Goal: Task Accomplishment & Management: Manage account settings

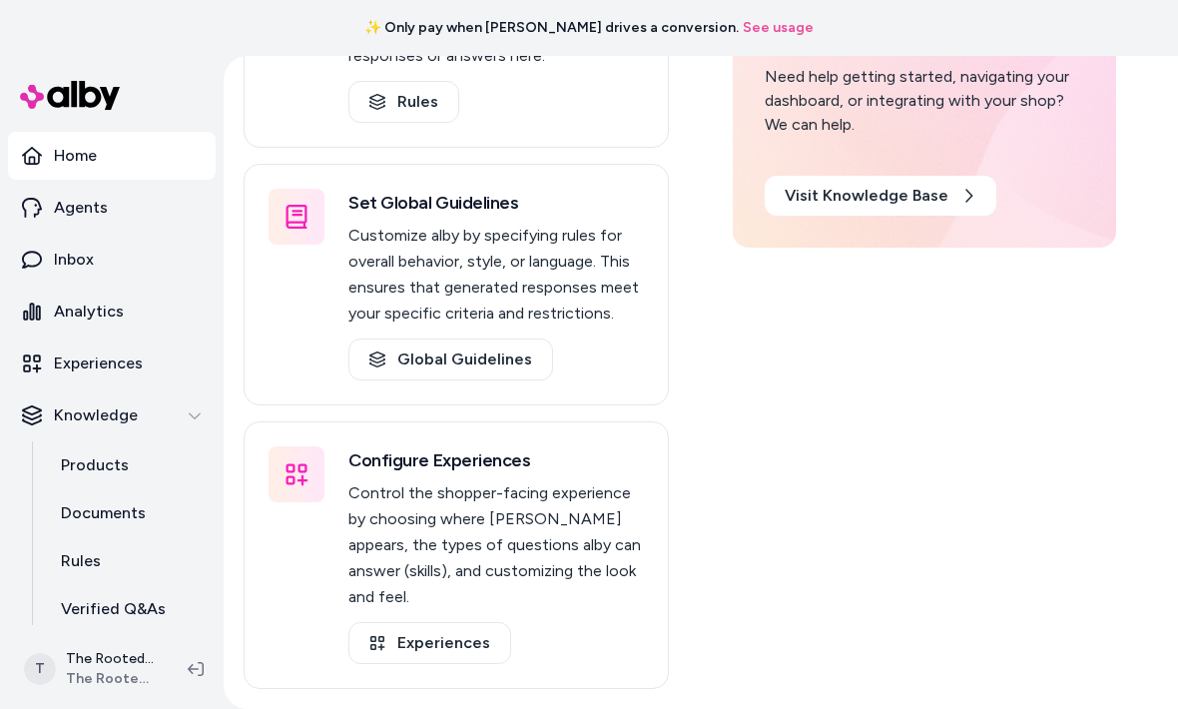
scroll to position [503, 0]
click at [405, 658] on link "Experiences" at bounding box center [429, 643] width 163 height 42
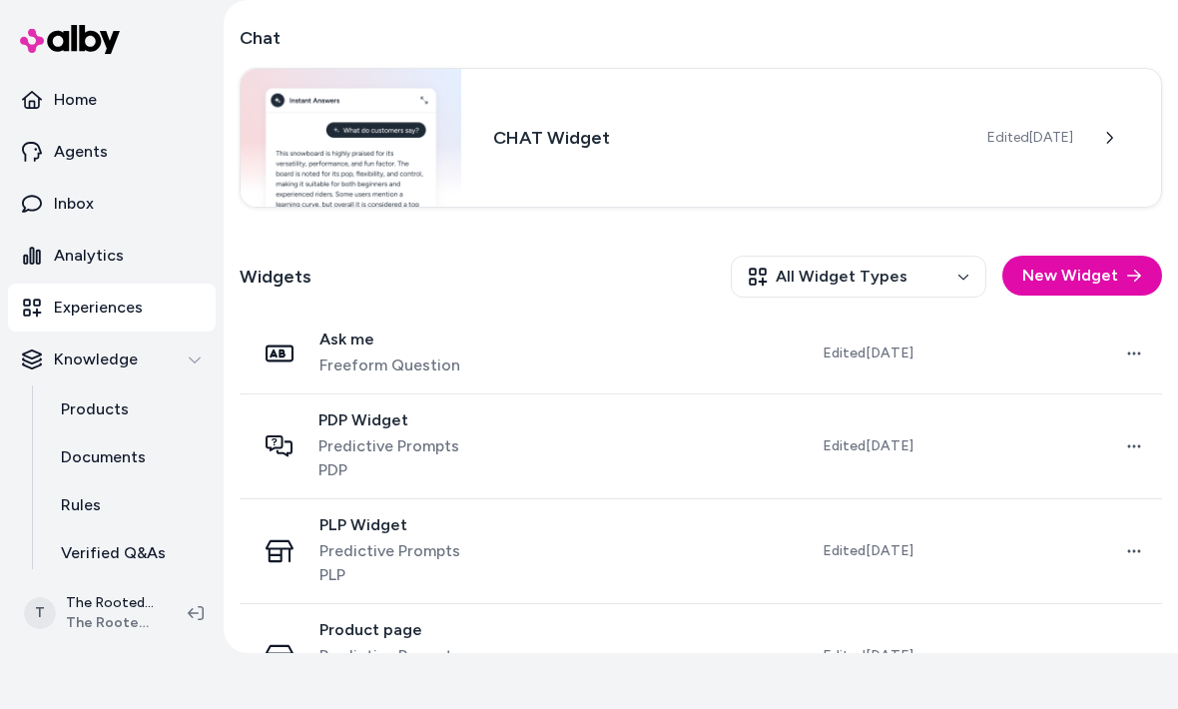
scroll to position [358, 0]
click at [390, 355] on span "Freeform Question" at bounding box center [389, 366] width 141 height 24
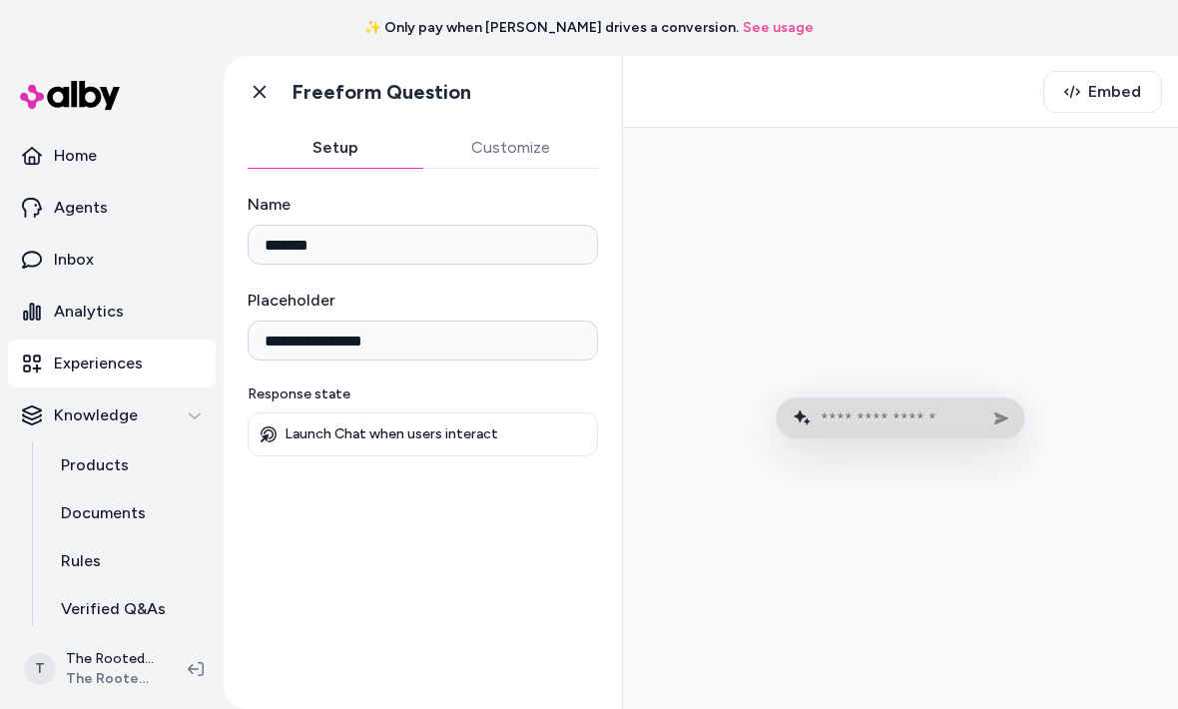
click at [508, 132] on button "Customize" at bounding box center [511, 148] width 176 height 40
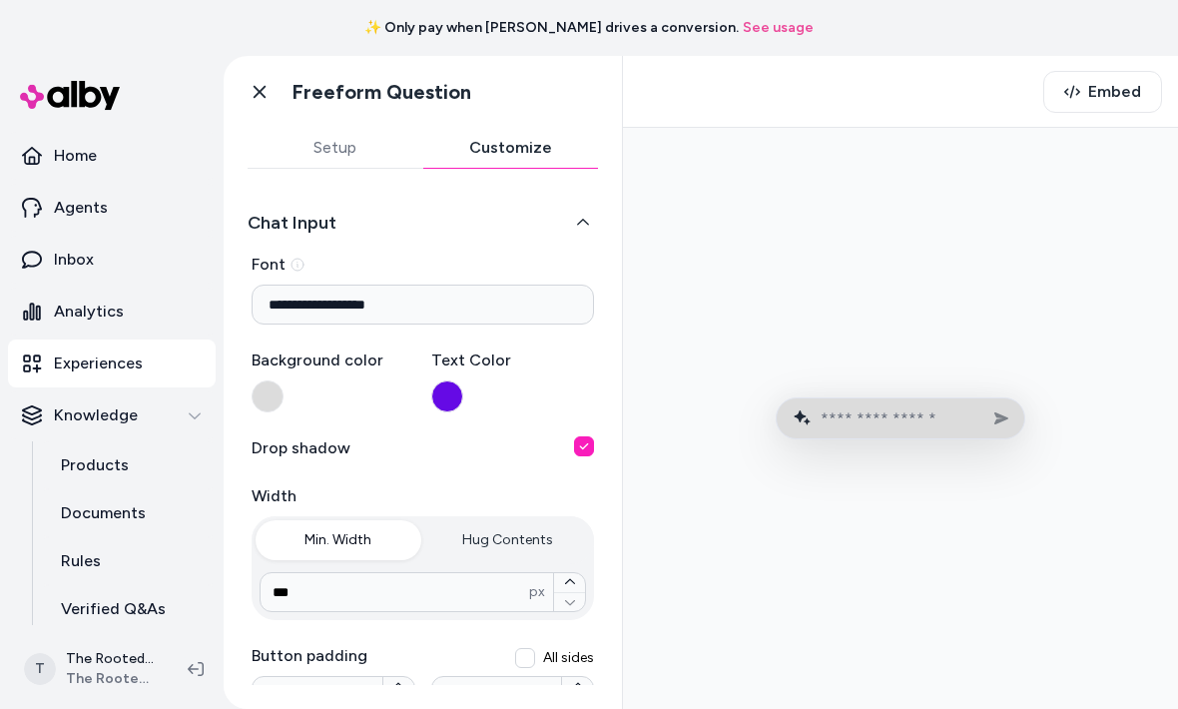
click at [347, 152] on button "Setup" at bounding box center [336, 148] width 176 height 40
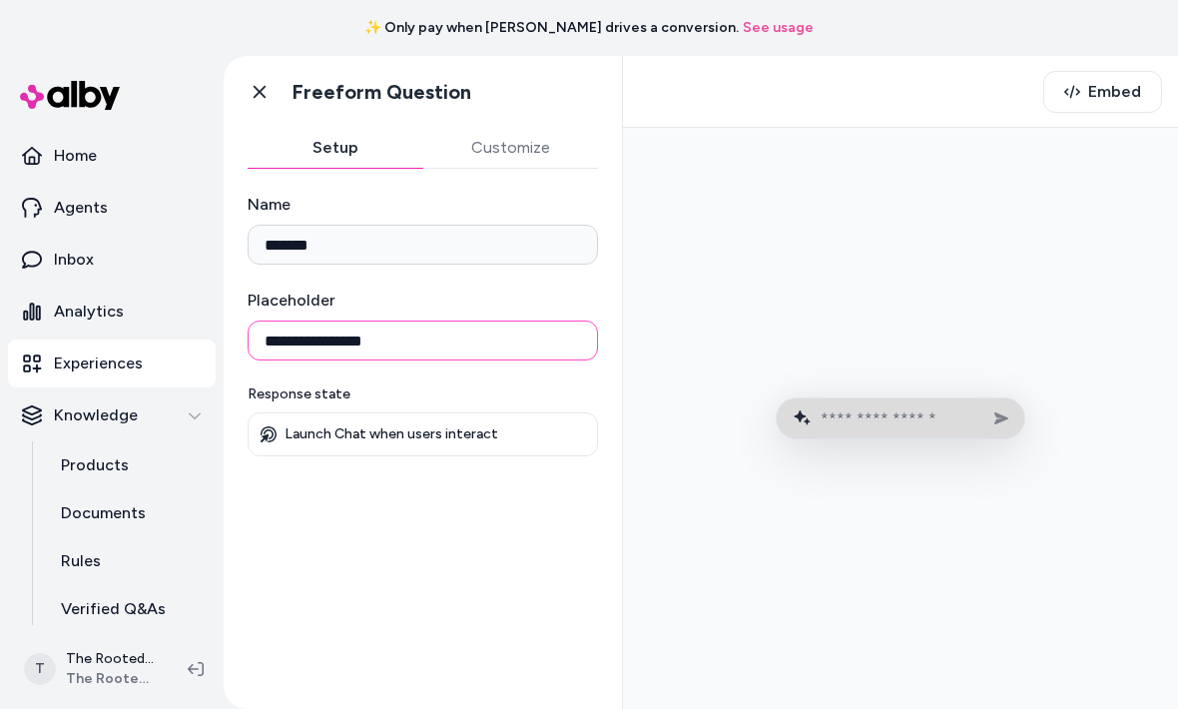
click at [453, 340] on input "**********" at bounding box center [423, 340] width 350 height 40
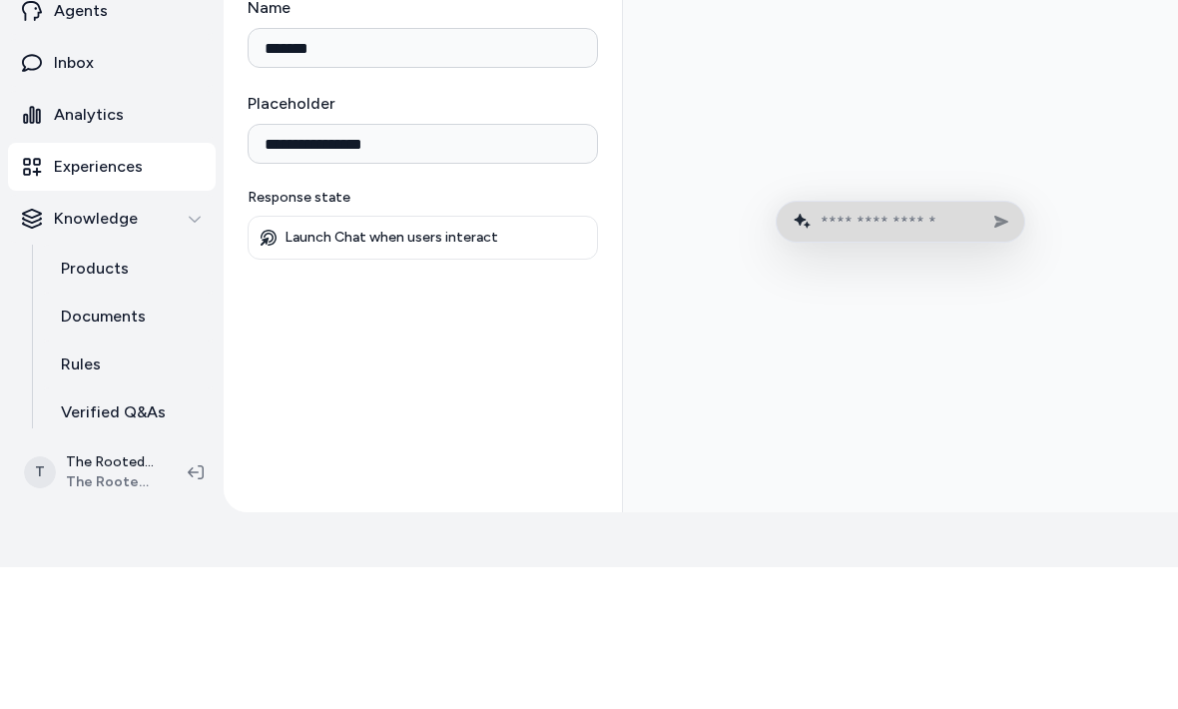
click at [499, 357] on div "Launch Chat when users interact" at bounding box center [423, 379] width 350 height 44
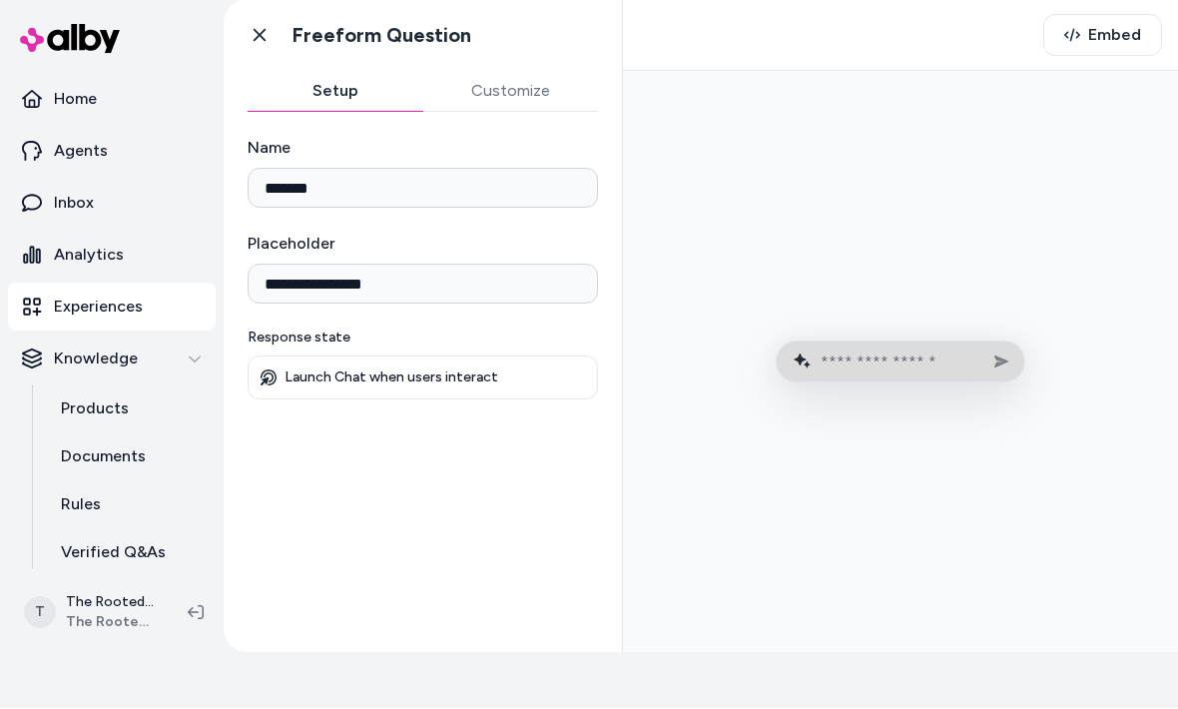
click at [463, 377] on p "Launch Chat when users interact" at bounding box center [392, 378] width 214 height 18
click at [525, 100] on button "Customize" at bounding box center [511, 92] width 176 height 40
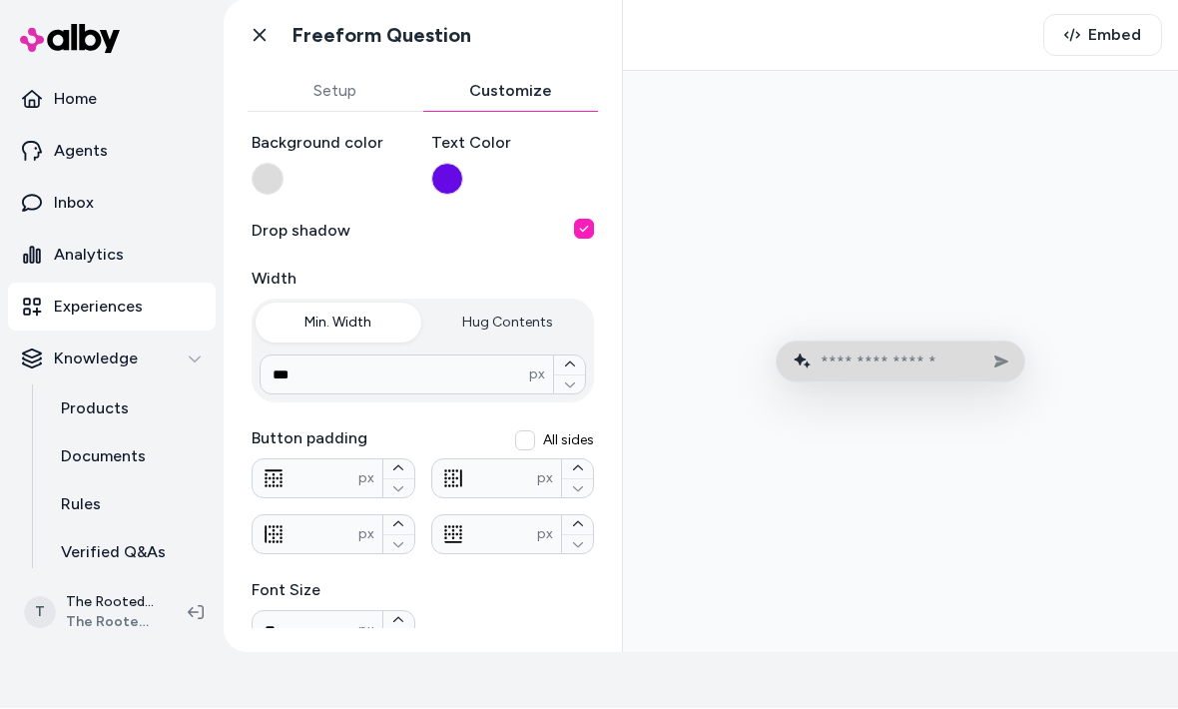
scroll to position [209, 0]
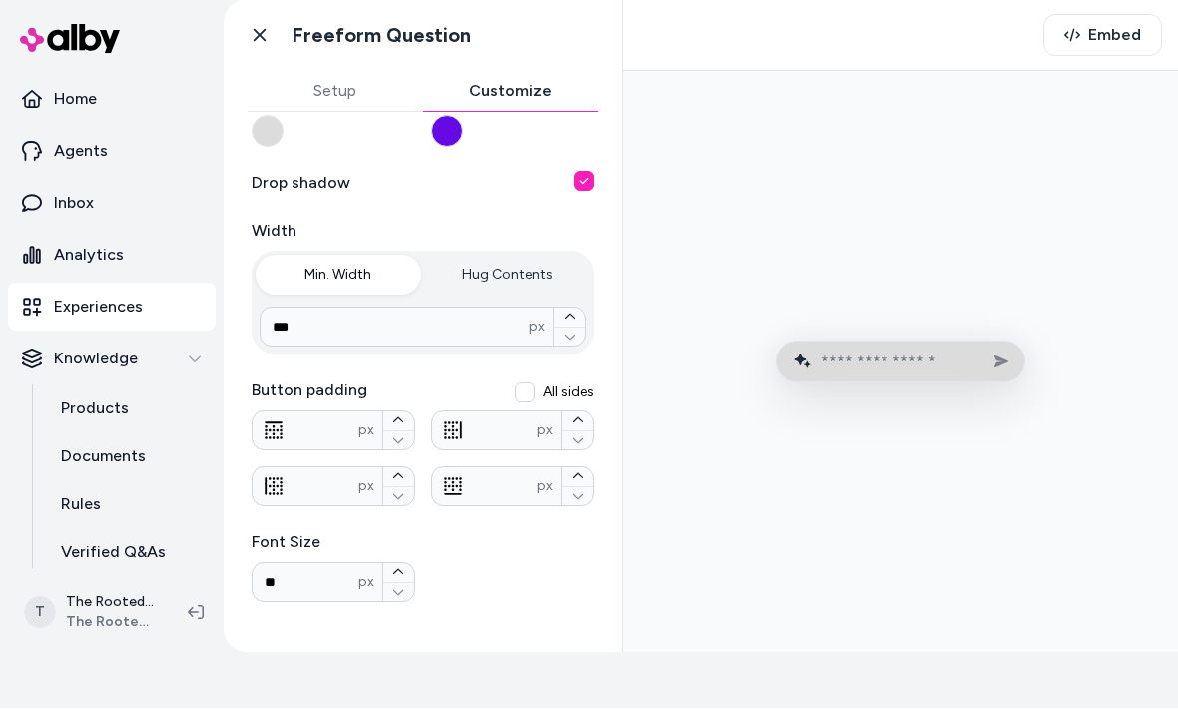
click at [527, 267] on button "Hug Contents" at bounding box center [508, 276] width 166 height 40
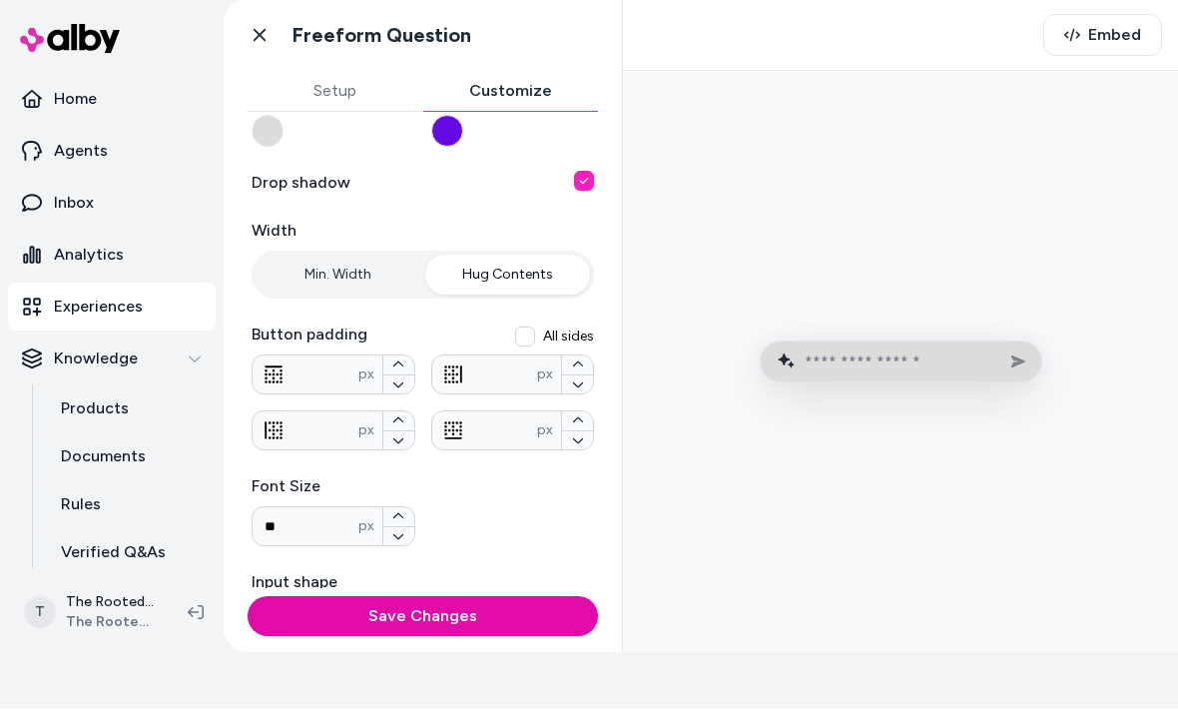
click at [362, 270] on button "Min. Width" at bounding box center [339, 276] width 166 height 40
type input "***"
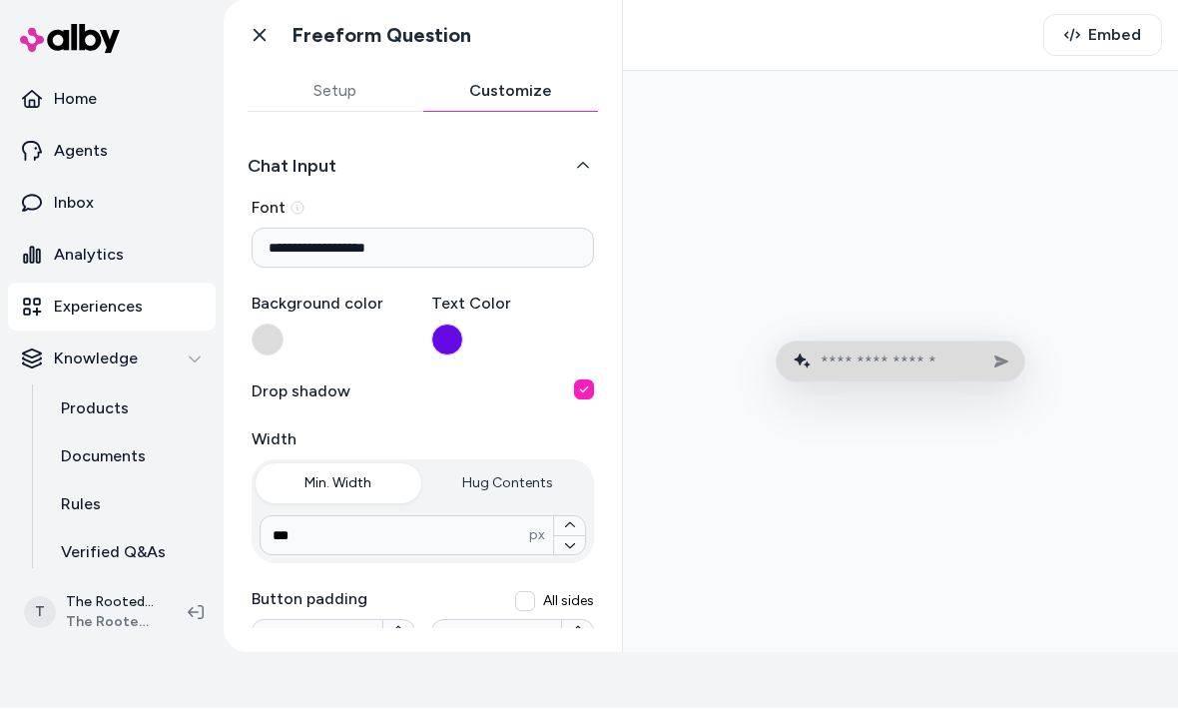
scroll to position [0, 0]
click at [342, 120] on div "**********" at bounding box center [423, 371] width 398 height 516
click at [344, 91] on button "Setup" at bounding box center [336, 92] width 176 height 40
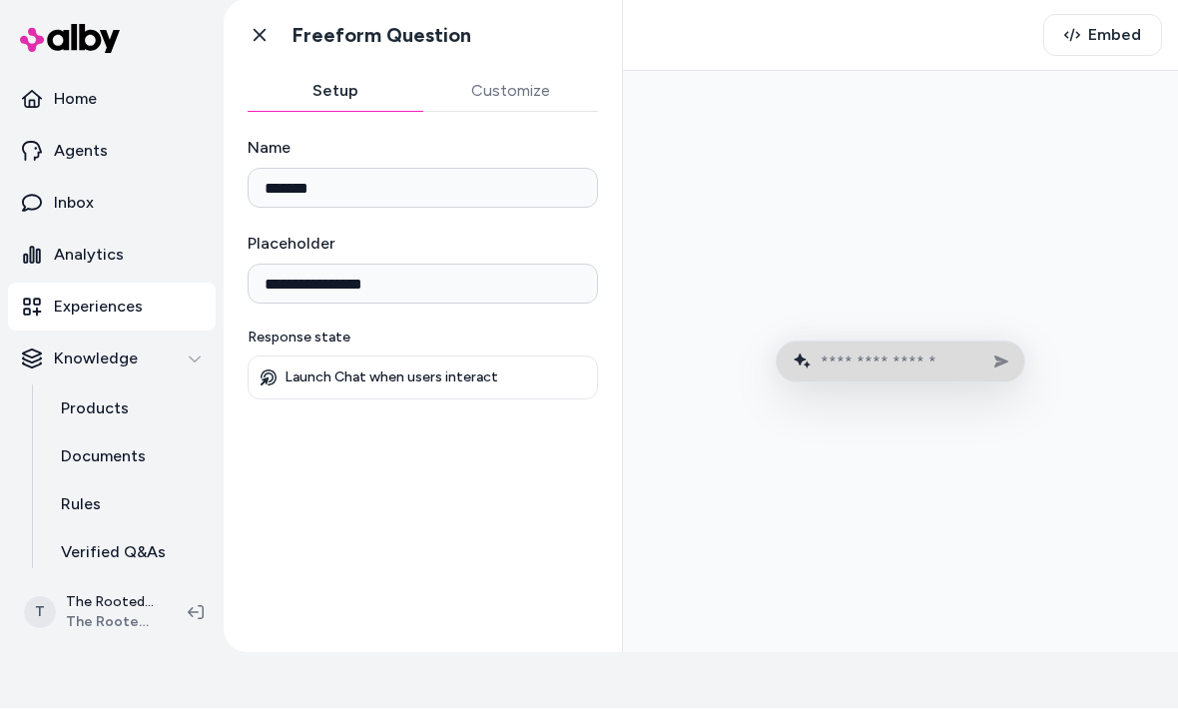
click at [1120, 29] on span "Embed" at bounding box center [1114, 36] width 53 height 24
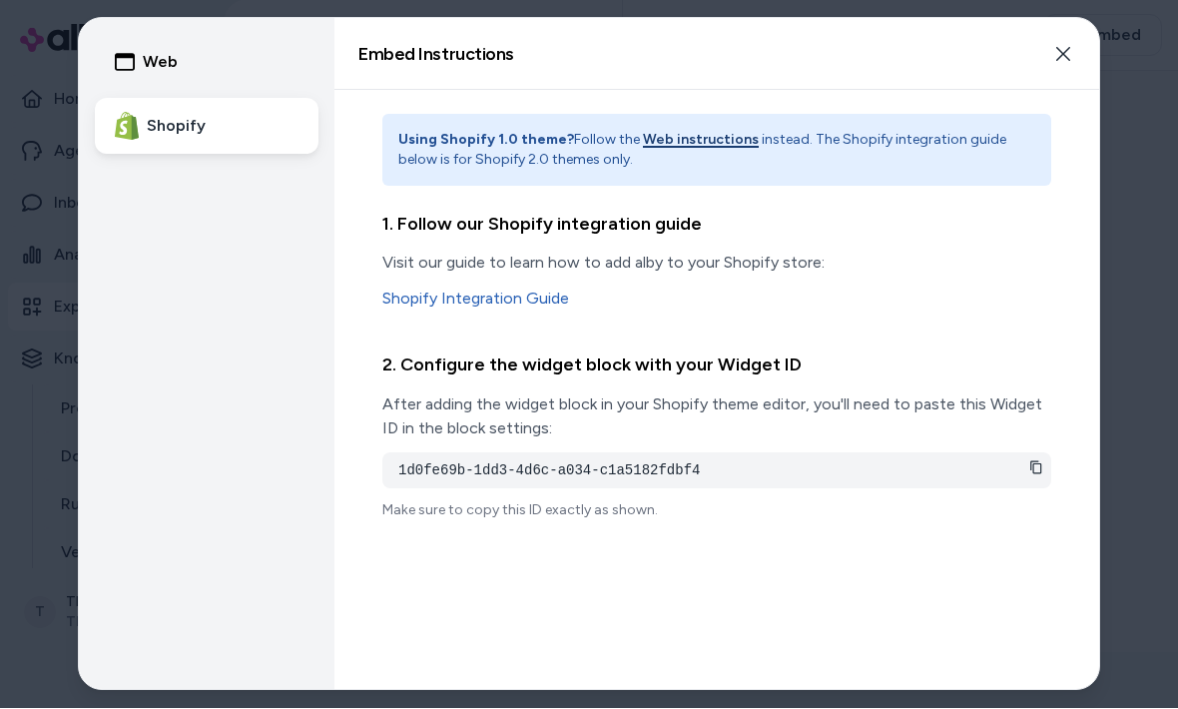
click at [1050, 56] on button "Close" at bounding box center [1063, 55] width 40 height 40
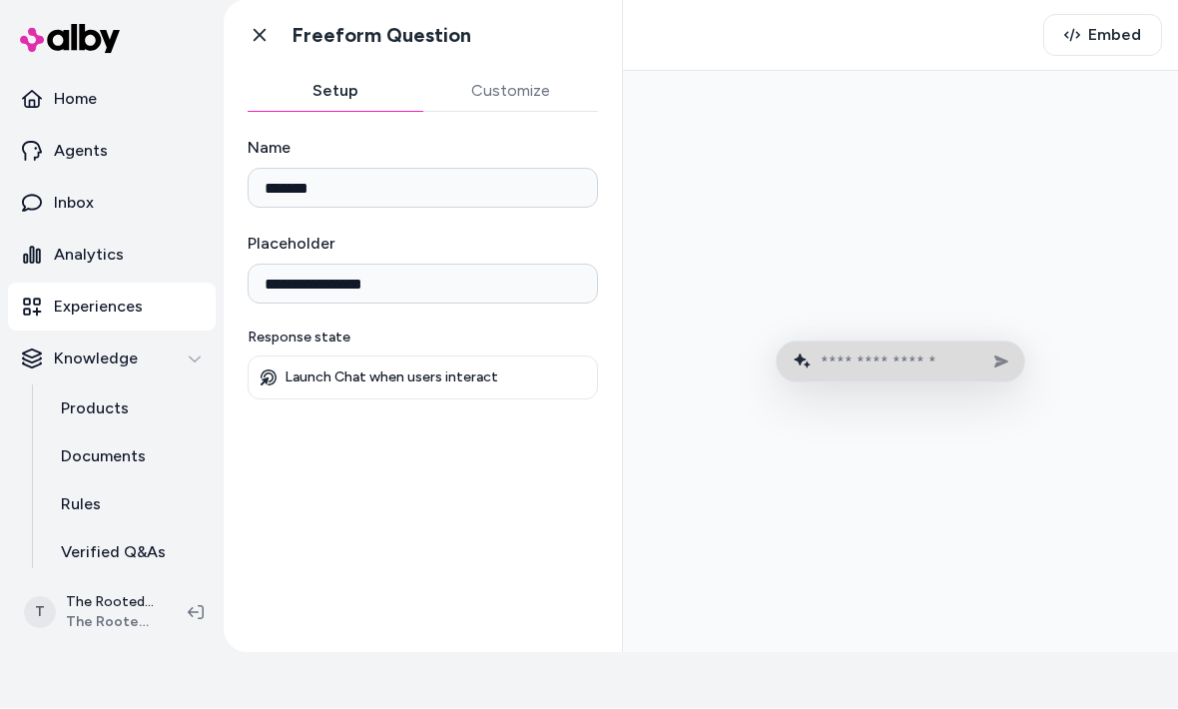
click at [269, 47] on link "Go back" at bounding box center [260, 36] width 40 height 40
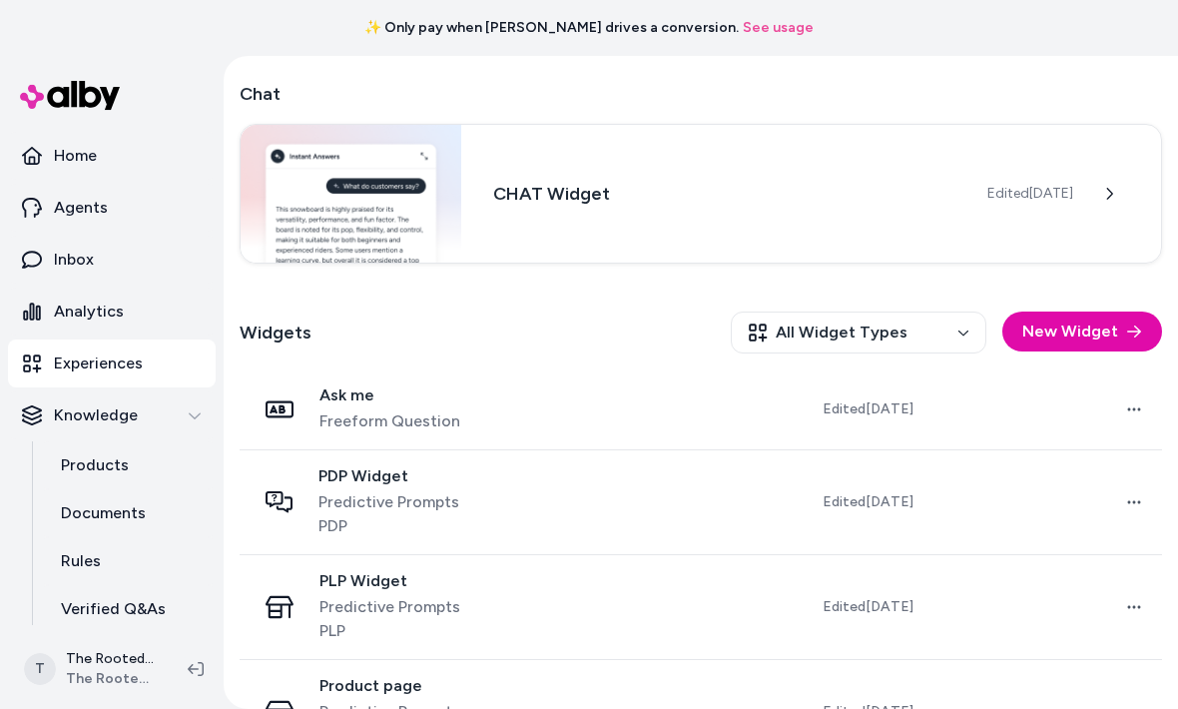
scroll to position [358, 0]
click at [420, 506] on span "Predictive Prompts PDP" at bounding box center [403, 515] width 171 height 48
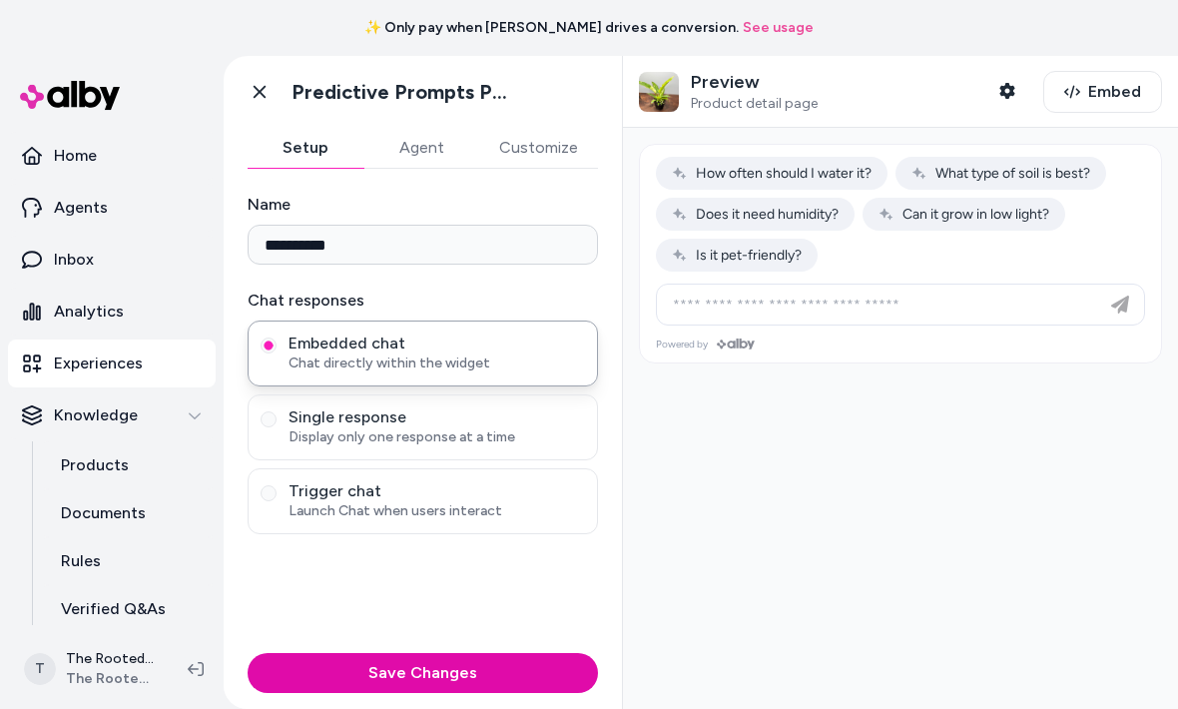
click at [390, 505] on span "Launch Chat when users interact" at bounding box center [437, 511] width 297 height 20
click at [277, 501] on button "Trigger chat Launch Chat when users interact" at bounding box center [269, 493] width 16 height 16
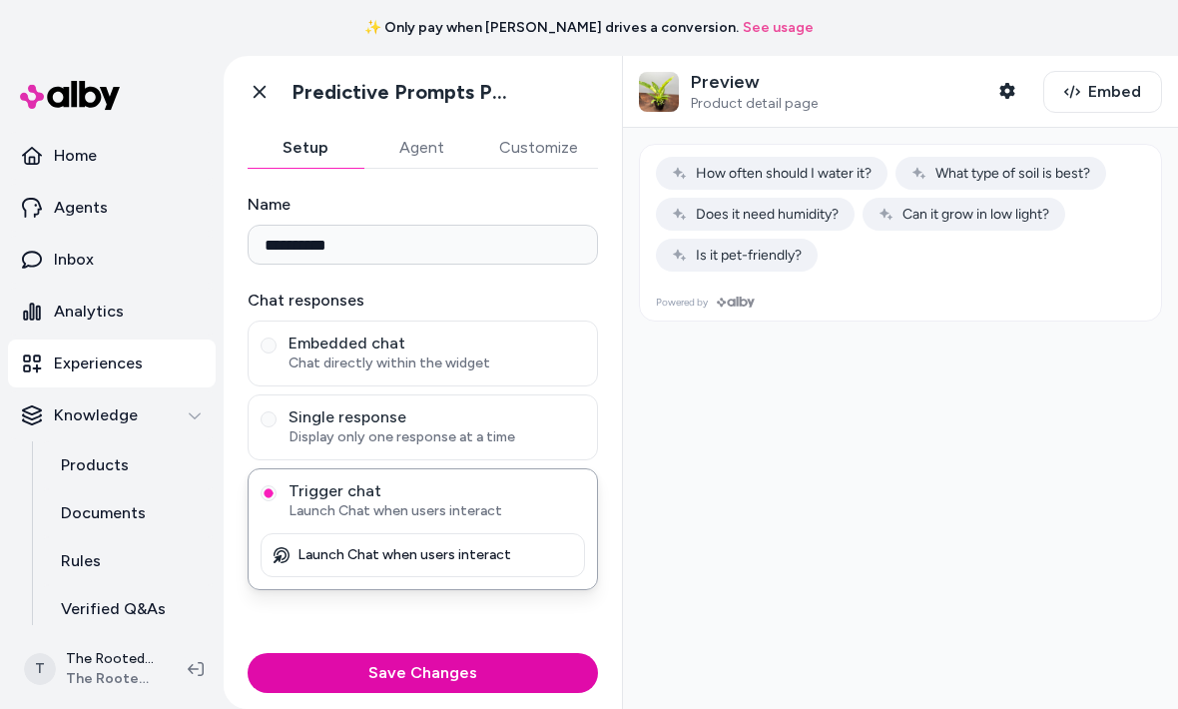
click at [411, 421] on span "Single response" at bounding box center [437, 417] width 297 height 20
click at [277, 421] on button "Single response Display only one response at a time" at bounding box center [269, 419] width 16 height 16
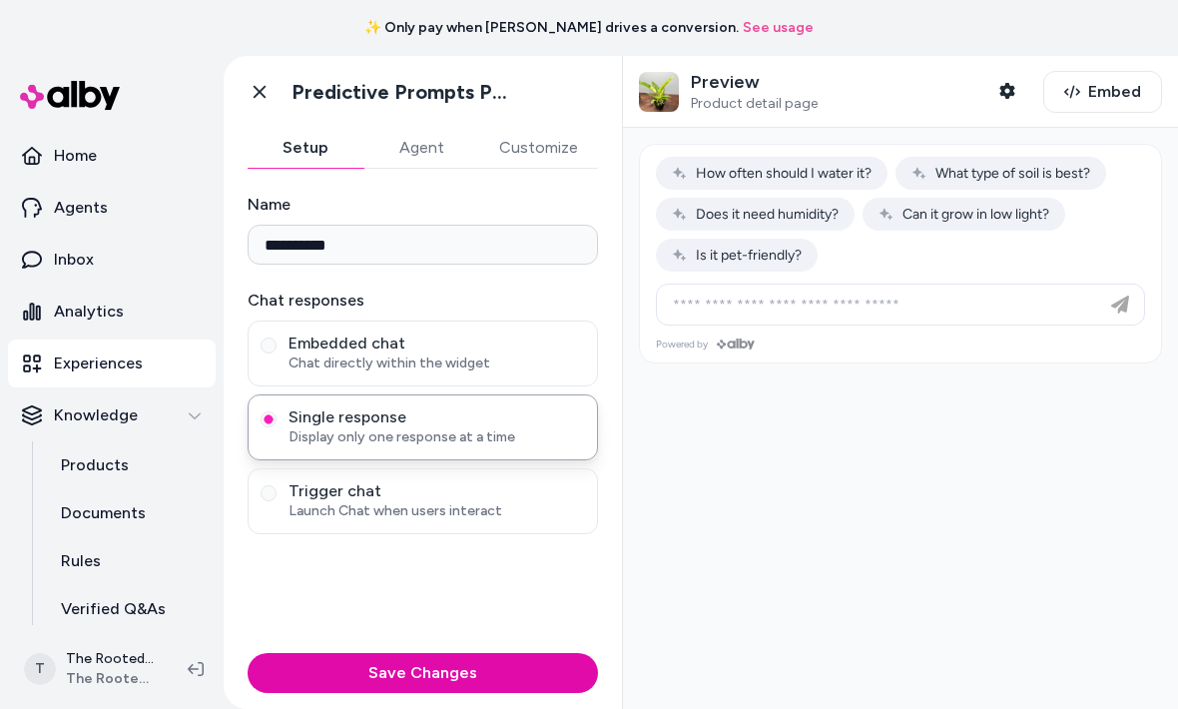
click at [419, 508] on span "Launch Chat when users interact" at bounding box center [437, 511] width 297 height 20
click at [277, 501] on button "Trigger chat Launch Chat when users interact" at bounding box center [269, 493] width 16 height 16
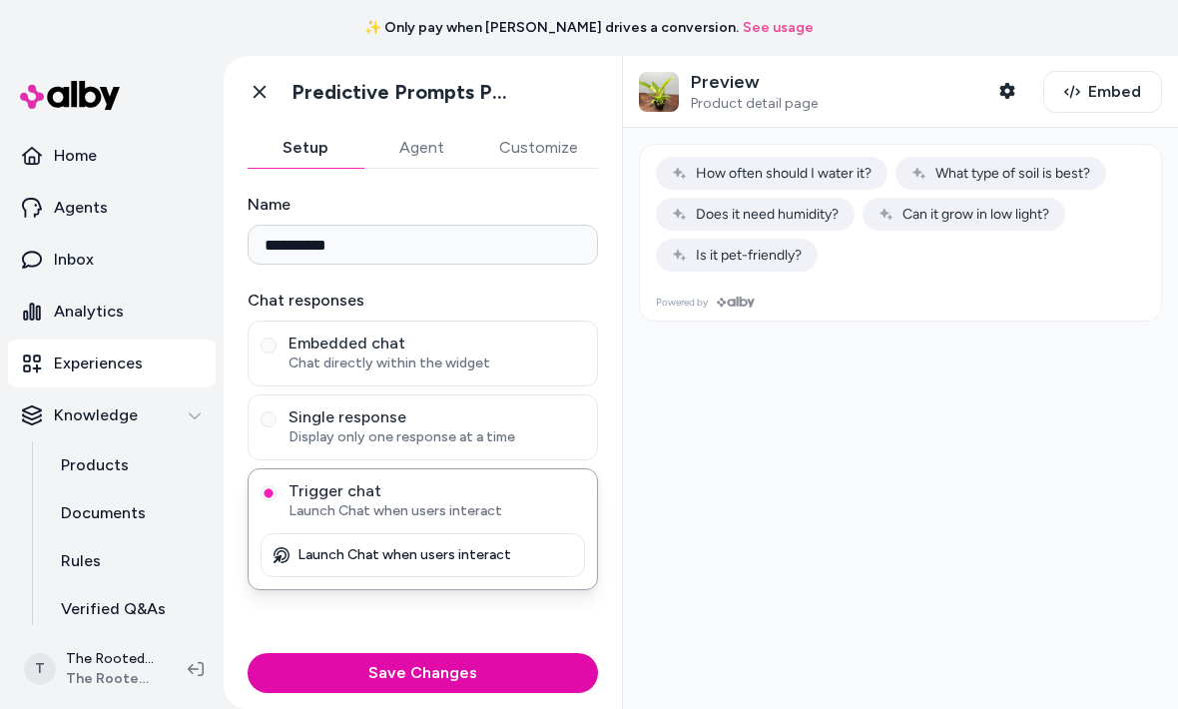
click at [428, 361] on span "Chat directly within the widget" at bounding box center [437, 363] width 297 height 20
click at [277, 353] on button "Embedded chat Chat directly within the widget" at bounding box center [269, 345] width 16 height 16
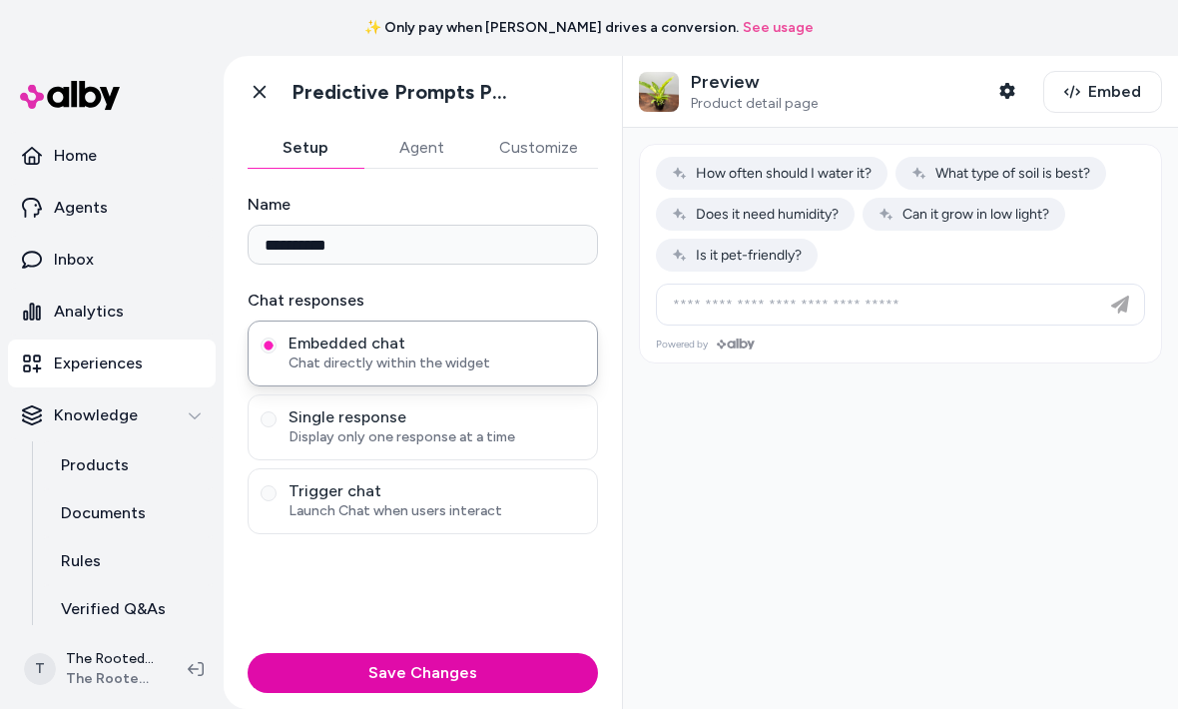
click at [509, 506] on span "Launch Chat when users interact" at bounding box center [437, 511] width 297 height 20
click at [277, 501] on button "Trigger chat Launch Chat when users interact" at bounding box center [269, 493] width 16 height 16
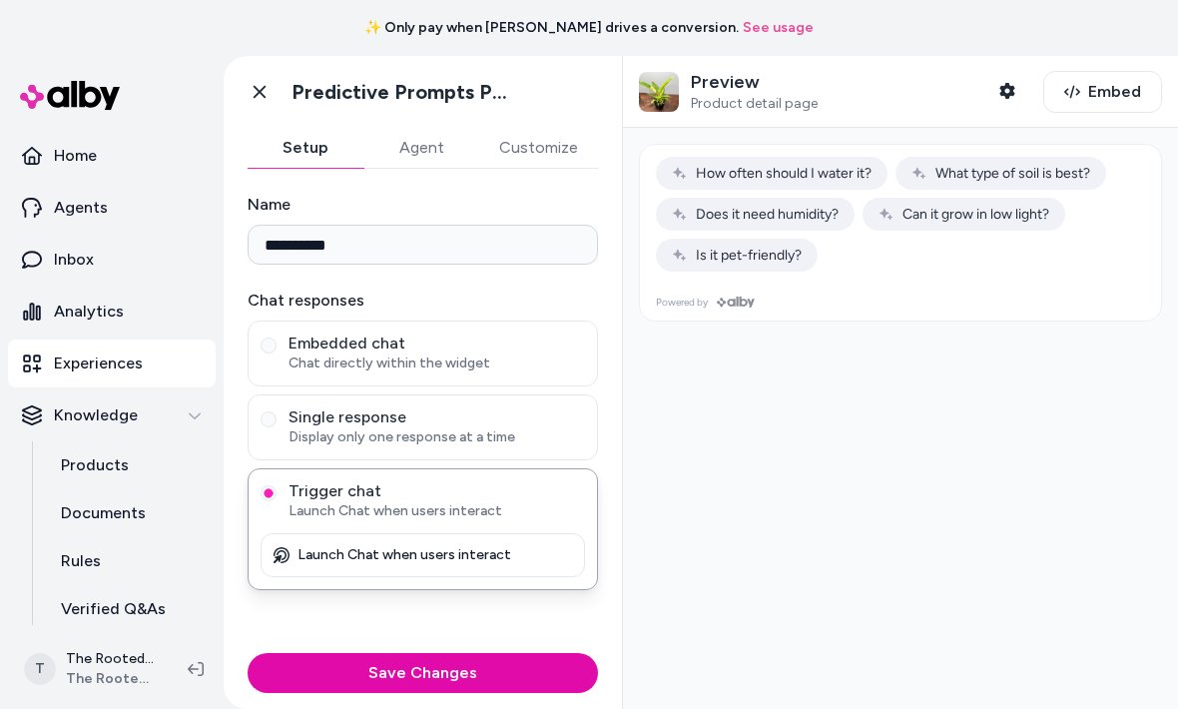
click at [521, 665] on button "Save Changes" at bounding box center [423, 673] width 350 height 40
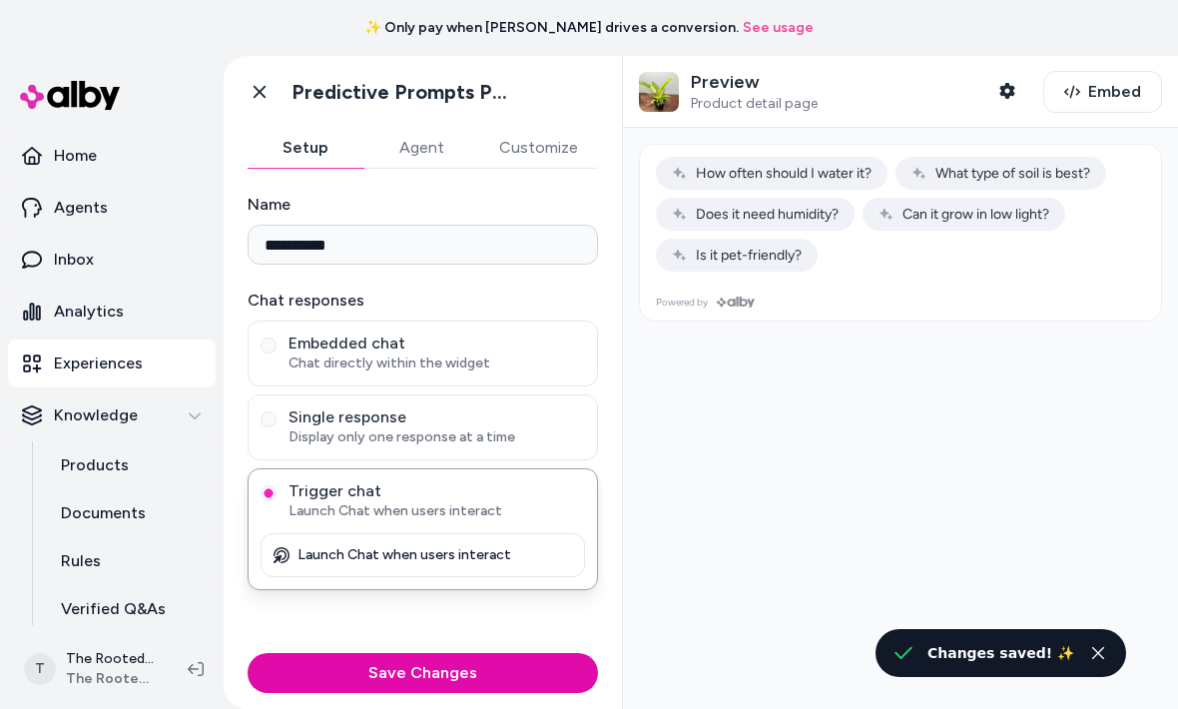
click at [1104, 107] on button "Embed" at bounding box center [1102, 92] width 119 height 42
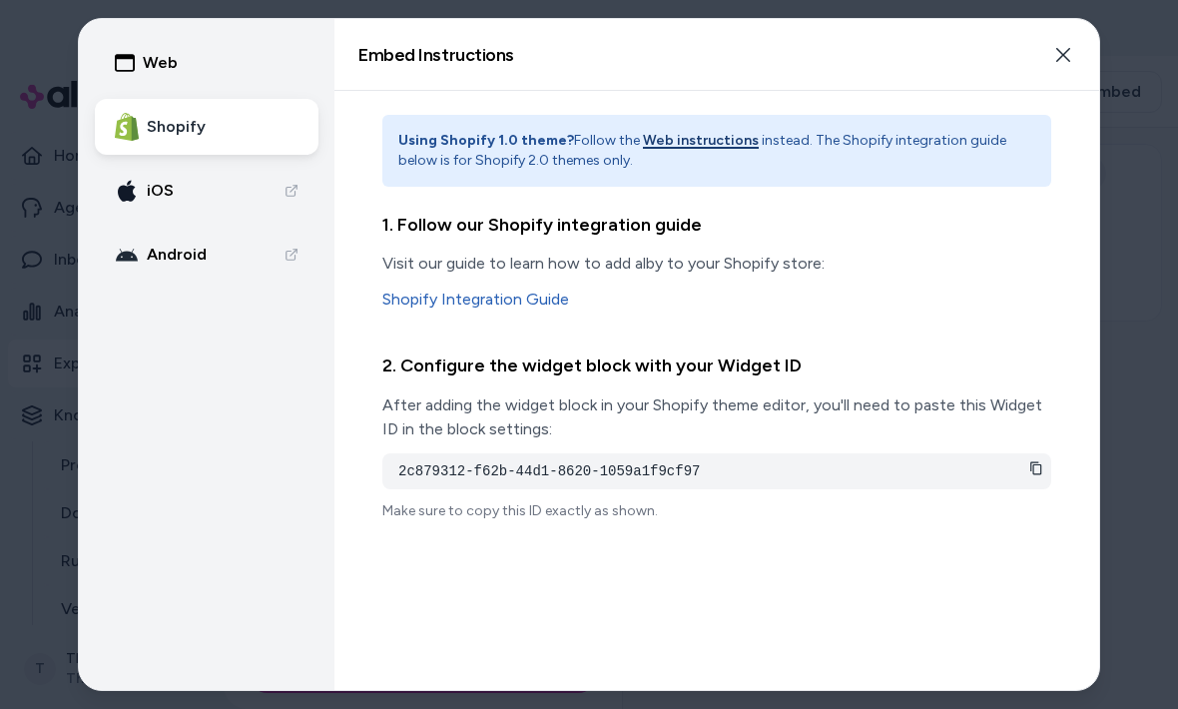
click at [472, 360] on h3 "2. Configure the widget block with your Widget ID" at bounding box center [716, 365] width 669 height 29
